Goal: Information Seeking & Learning: Learn about a topic

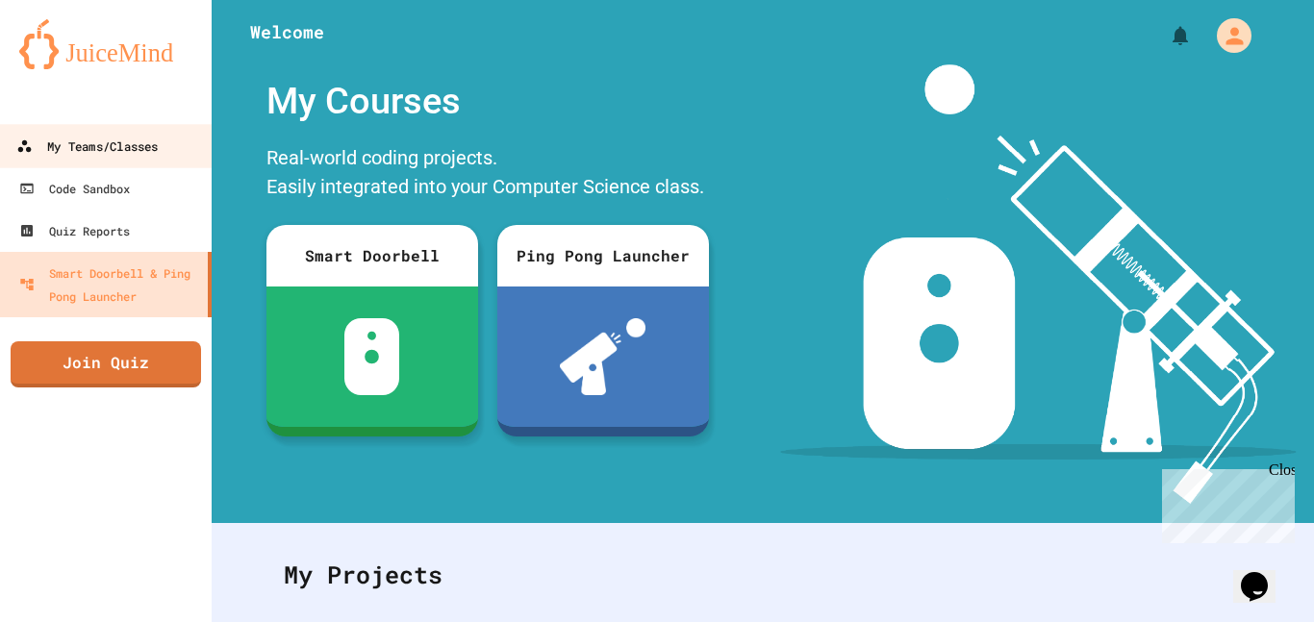
click at [148, 142] on div "My Teams/Classes" at bounding box center [86, 147] width 141 height 24
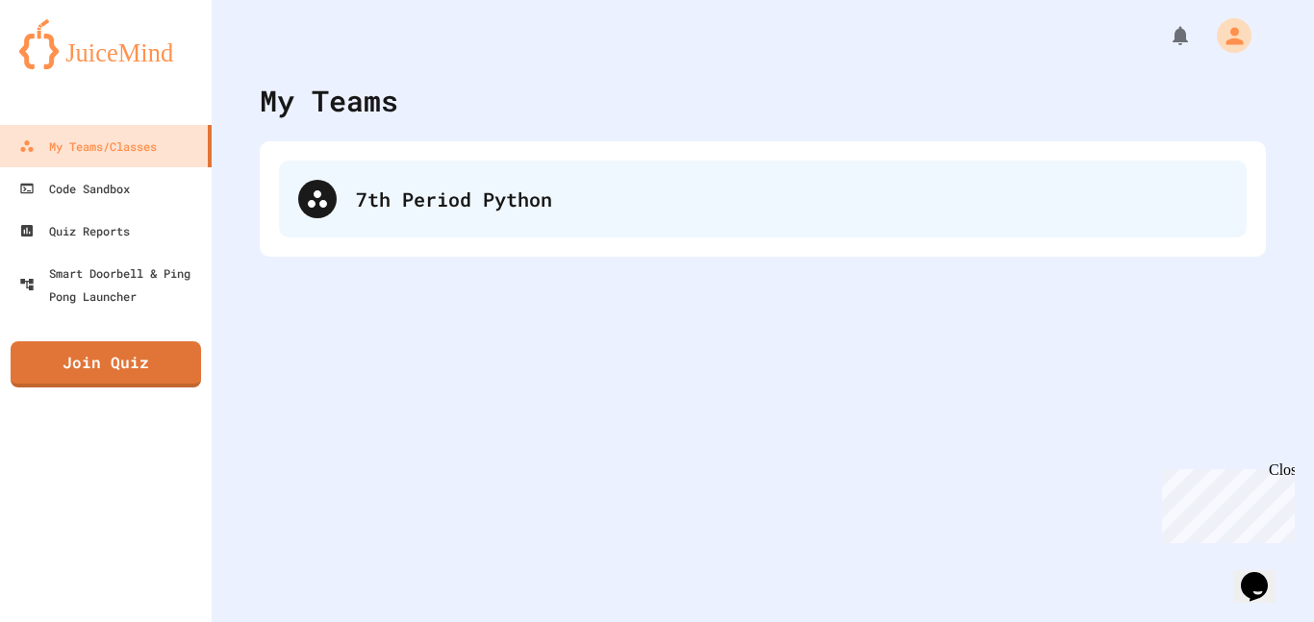
click at [460, 161] on div "7th Period Python" at bounding box center [763, 199] width 968 height 77
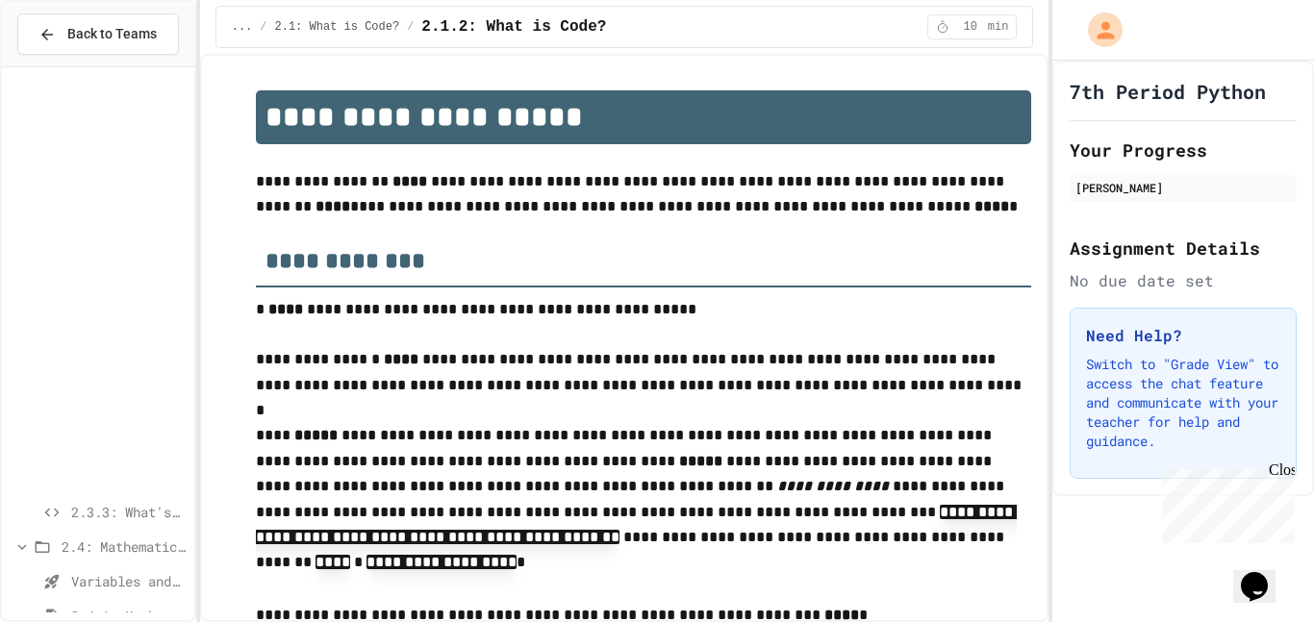
type input "*****"
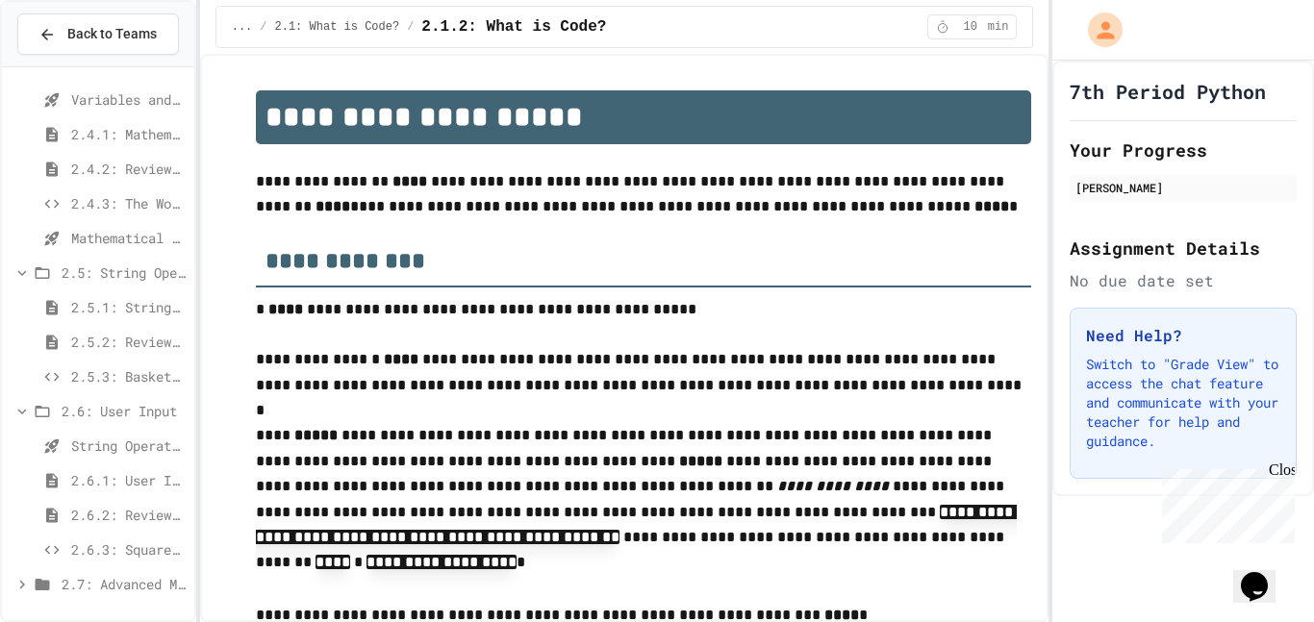
click at [85, 593] on span "2.7: Advanced Math" at bounding box center [124, 584] width 125 height 20
click at [149, 476] on span "2.7.1: Advanced Math" at bounding box center [128, 480] width 115 height 20
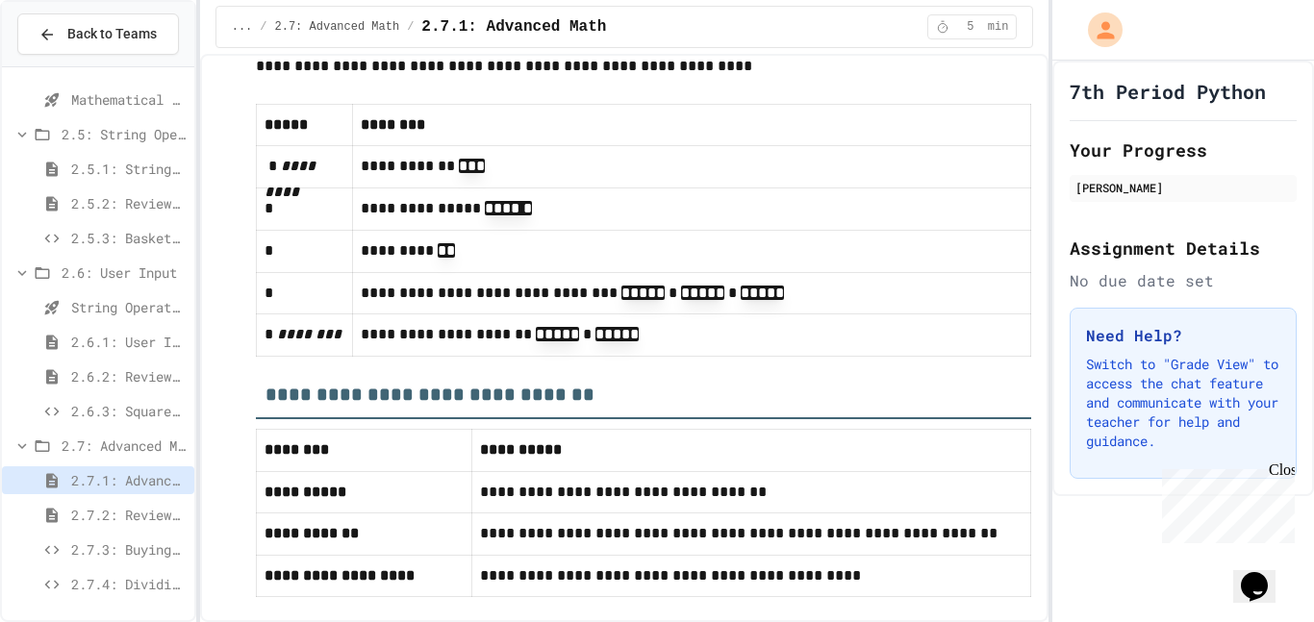
scroll to position [620, 0]
click at [144, 541] on span "2.7.3: Buying Basketballs" at bounding box center [128, 550] width 115 height 20
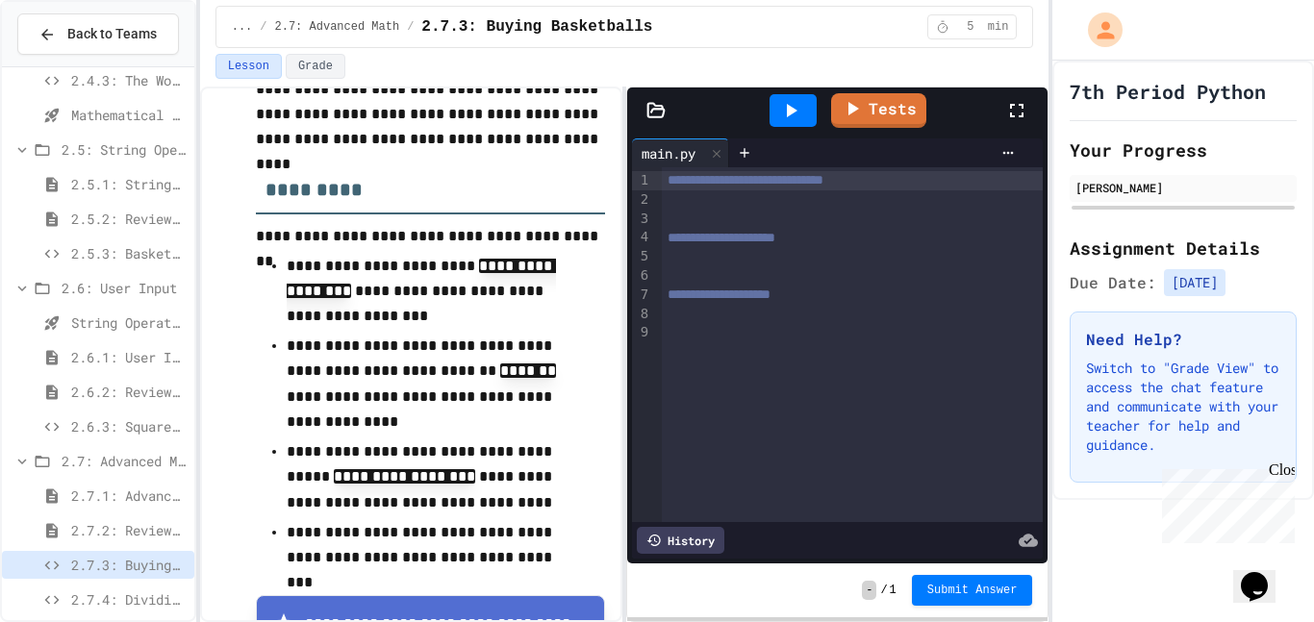
scroll to position [255, 0]
